Goal: Task Accomplishment & Management: Manage account settings

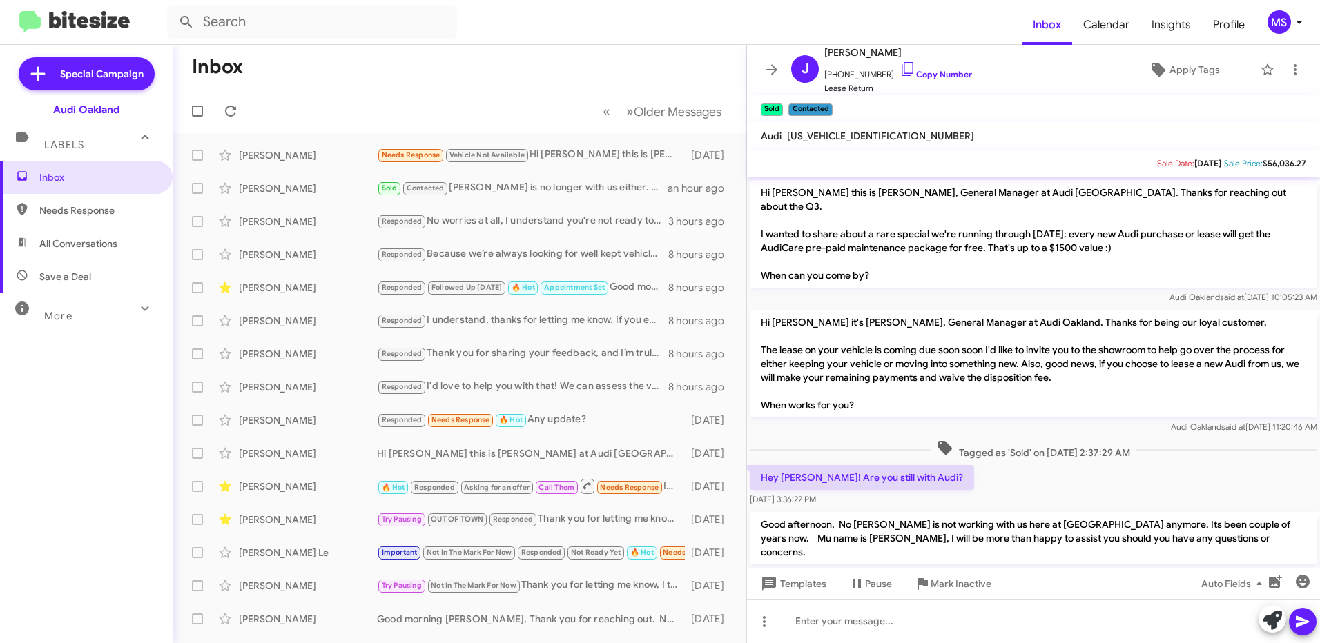
scroll to position [149, 0]
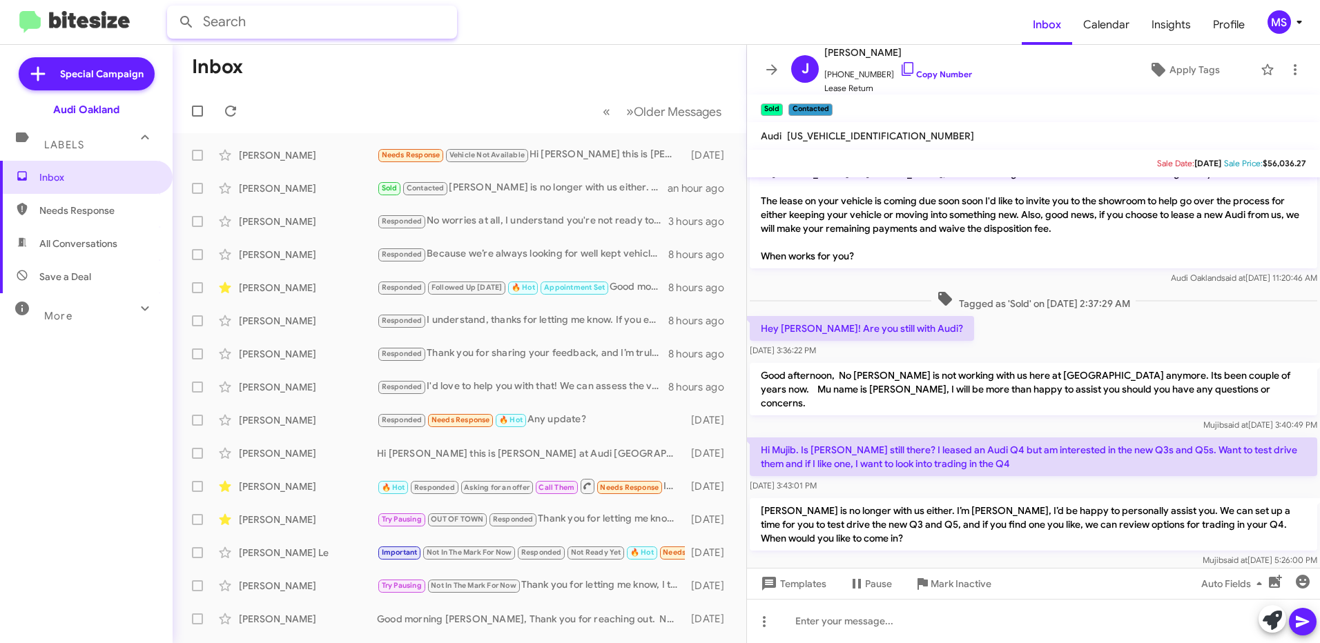
click at [274, 20] on input "text" at bounding box center [312, 22] width 290 height 33
type input "[PERSON_NAME]"
click at [173, 8] on button at bounding box center [187, 22] width 28 height 28
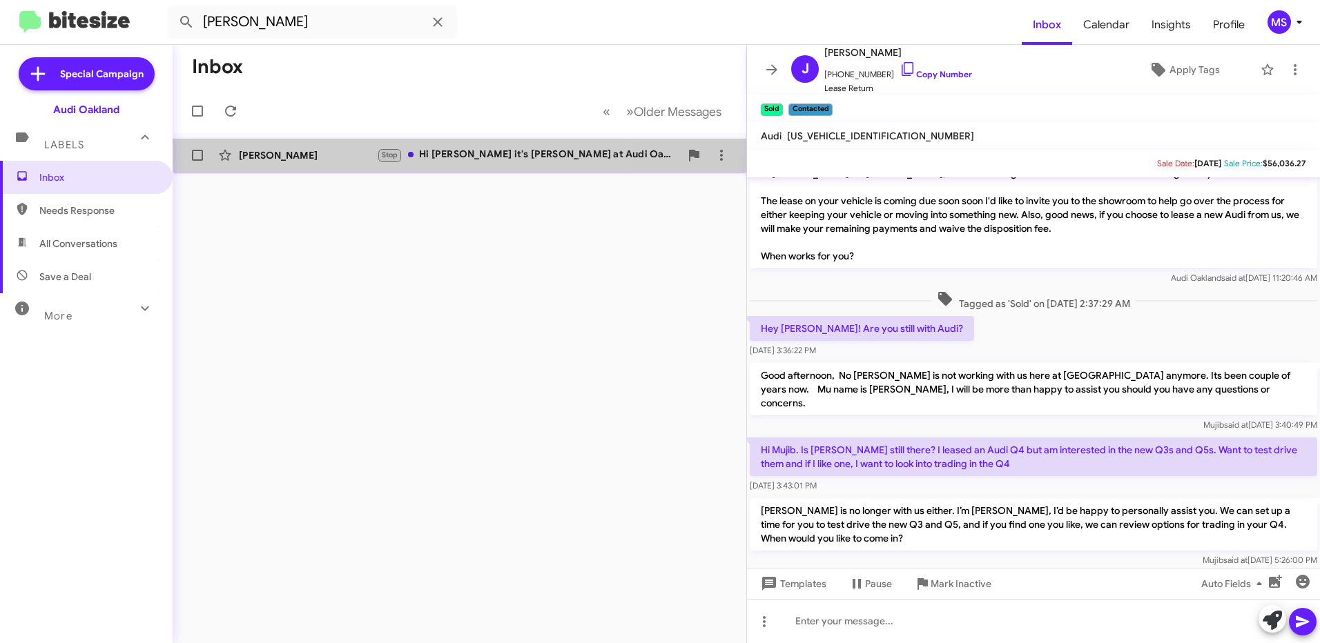
click at [339, 150] on div "[PERSON_NAME]" at bounding box center [308, 155] width 138 height 14
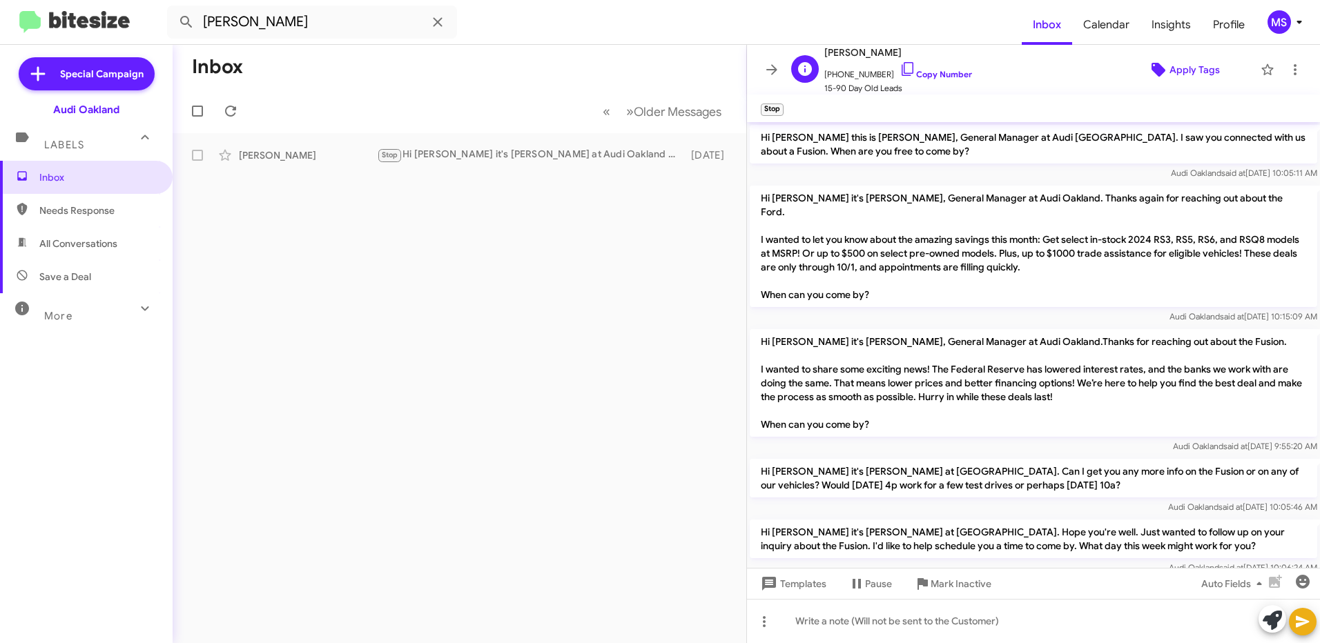
click at [1181, 77] on span "Apply Tags" at bounding box center [1195, 69] width 50 height 25
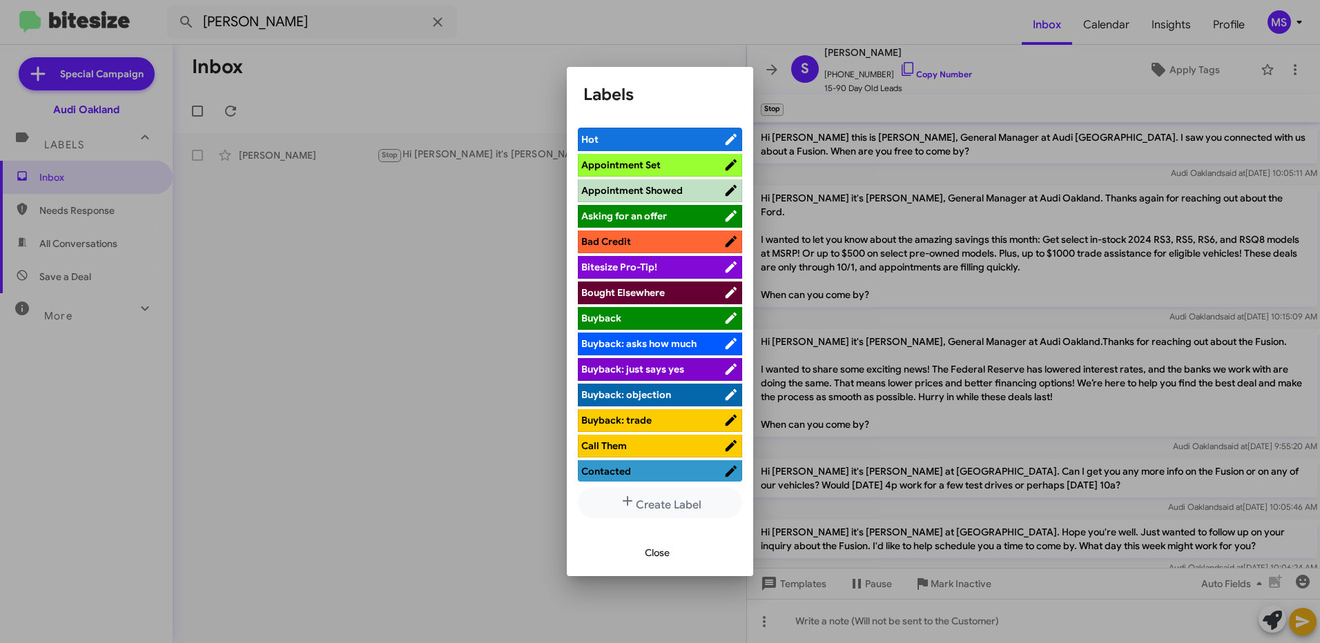
click at [675, 159] on span "Appointment Set" at bounding box center [652, 165] width 142 height 14
click at [657, 550] on span "Close" at bounding box center [657, 553] width 25 height 25
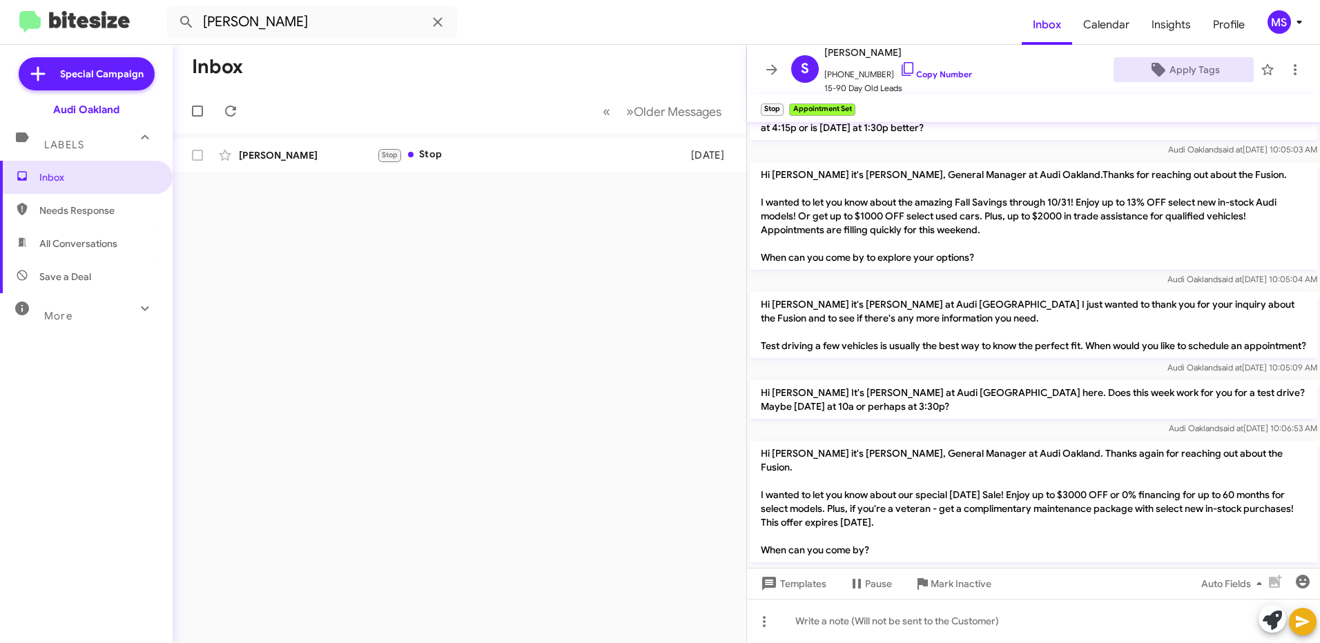
scroll to position [424, 0]
